Goal: Check status

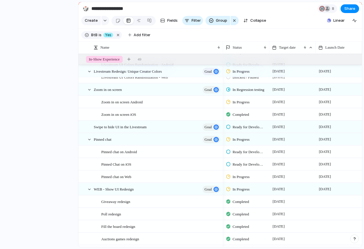
scroll to position [572, 0]
